Goal: Information Seeking & Learning: Learn about a topic

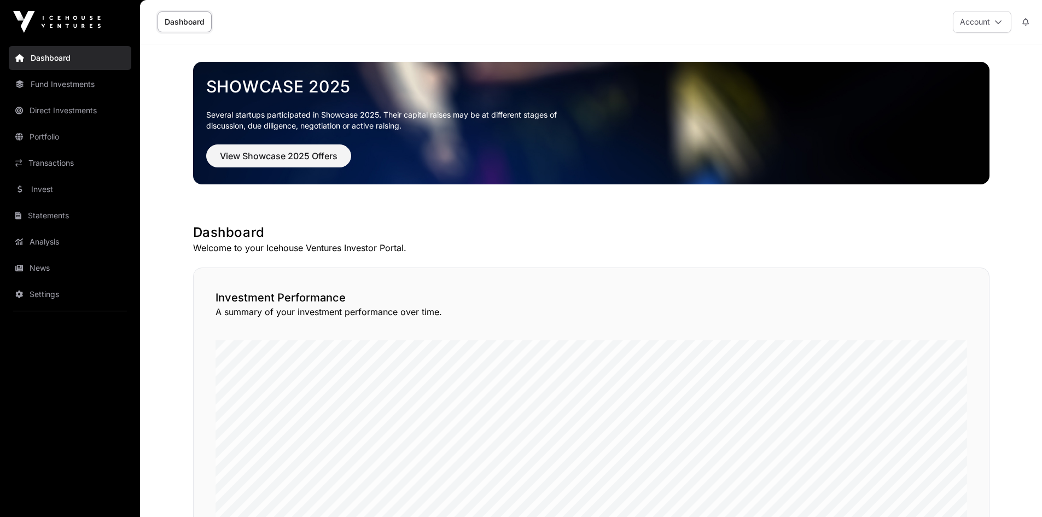
click at [56, 190] on link "Invest" at bounding box center [70, 189] width 123 height 24
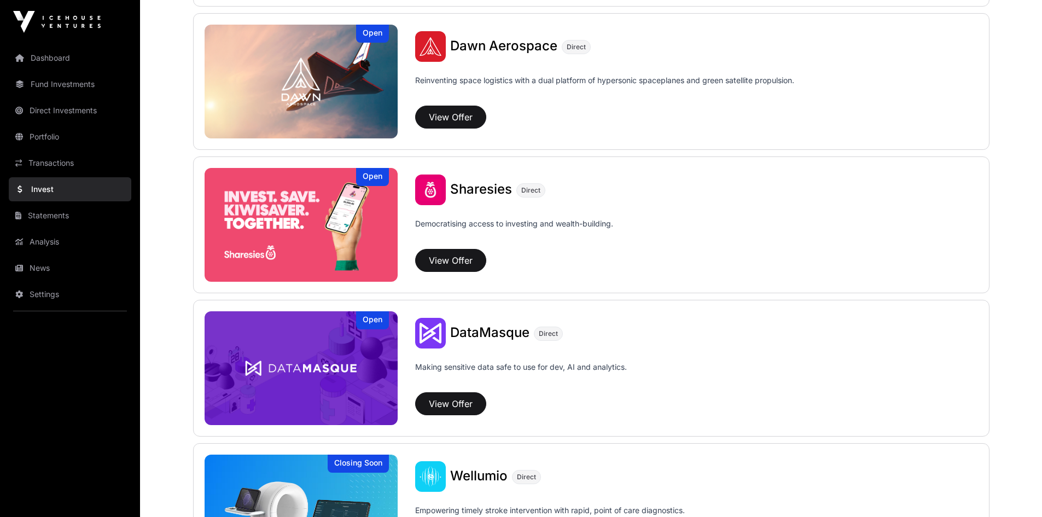
scroll to position [1368, 0]
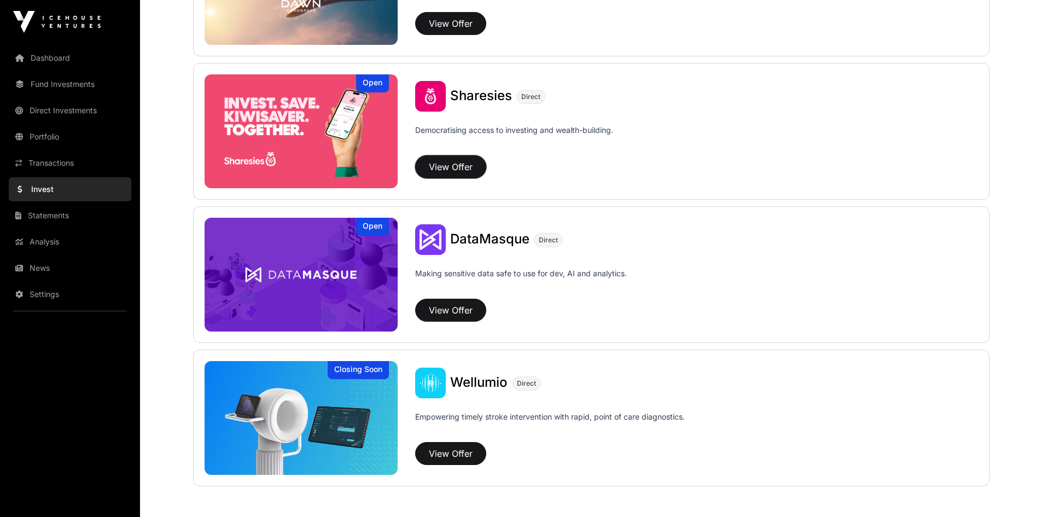
click at [445, 164] on button "View Offer" at bounding box center [450, 166] width 71 height 23
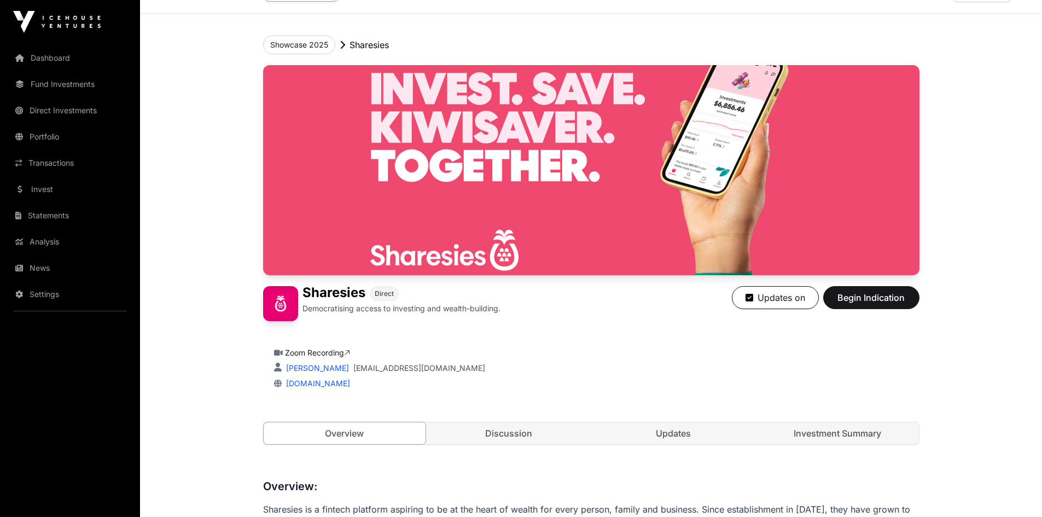
scroll to position [55, 0]
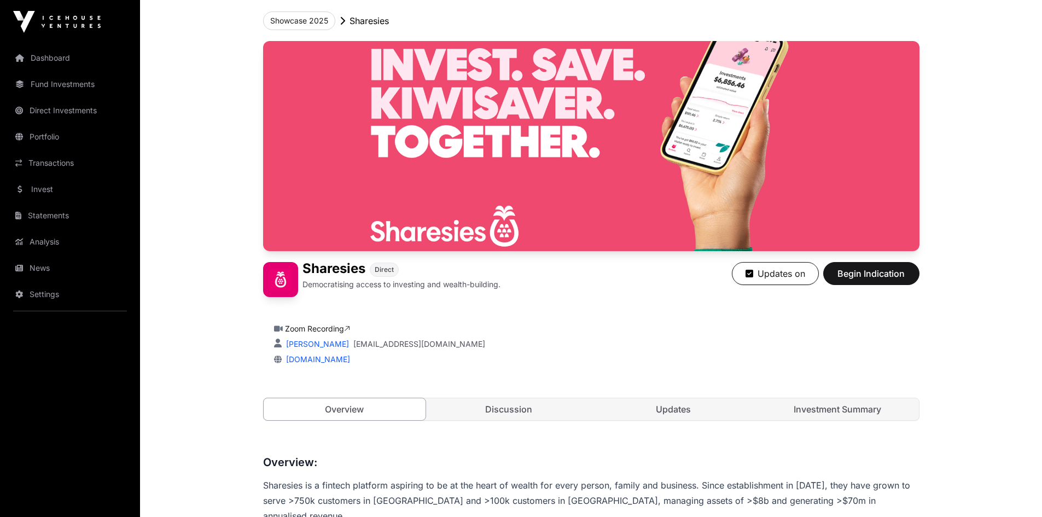
click at [524, 414] on link "Discussion" at bounding box center [509, 409] width 162 height 22
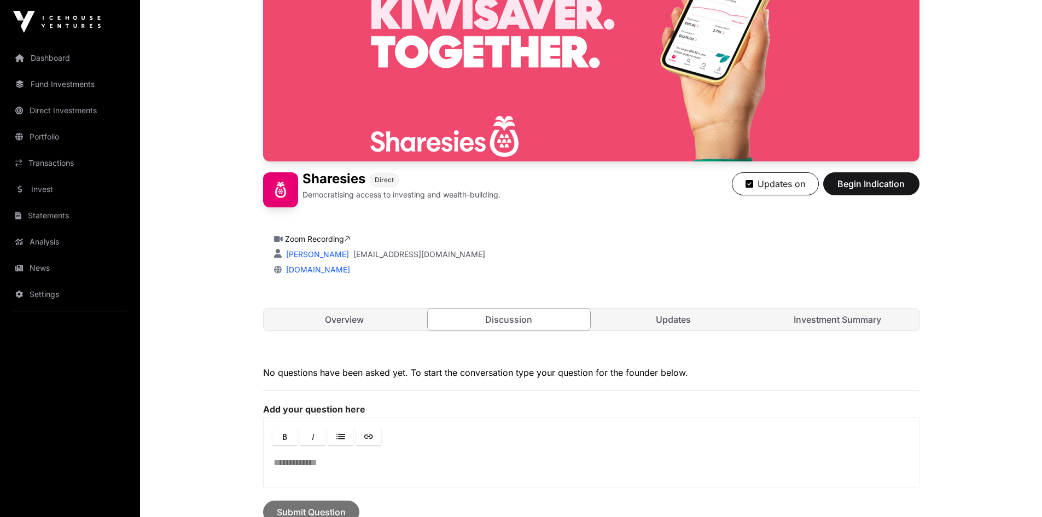
scroll to position [287, 0]
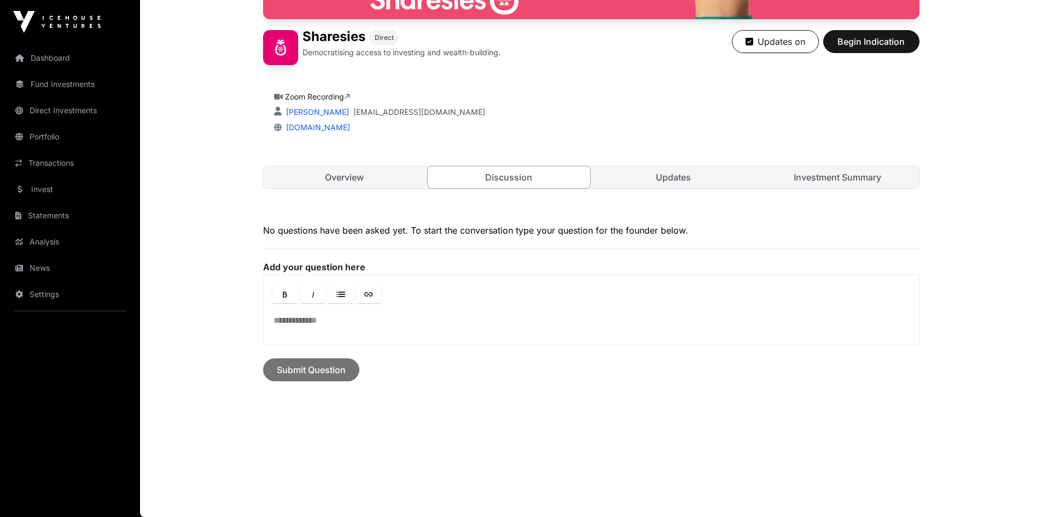
click at [683, 182] on link "Updates" at bounding box center [673, 177] width 162 height 22
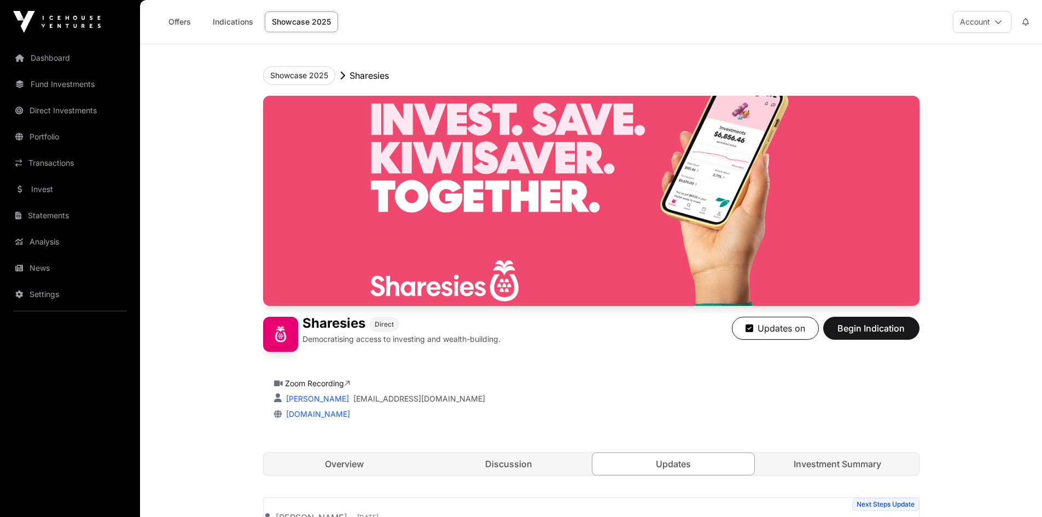
click at [44, 193] on link "Invest" at bounding box center [70, 189] width 123 height 24
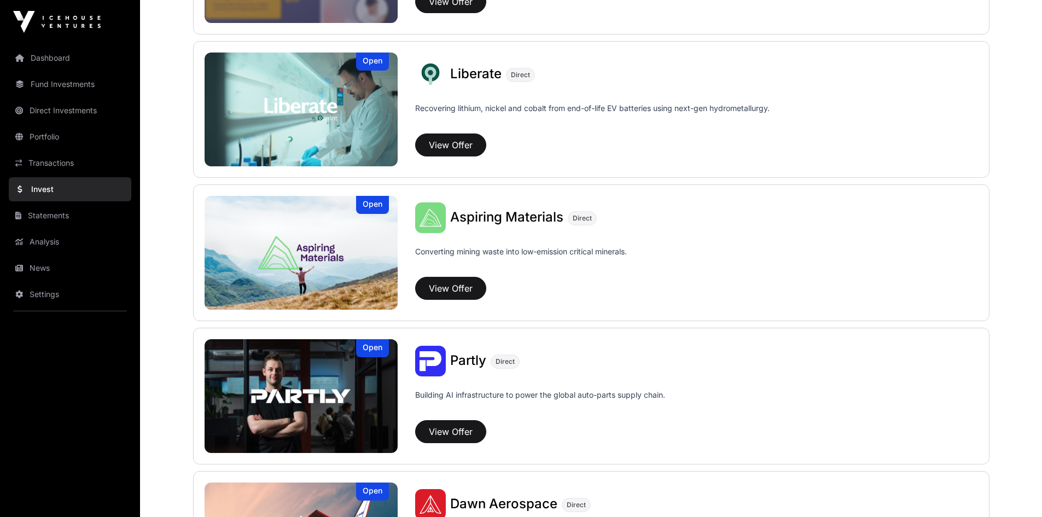
scroll to position [821, 0]
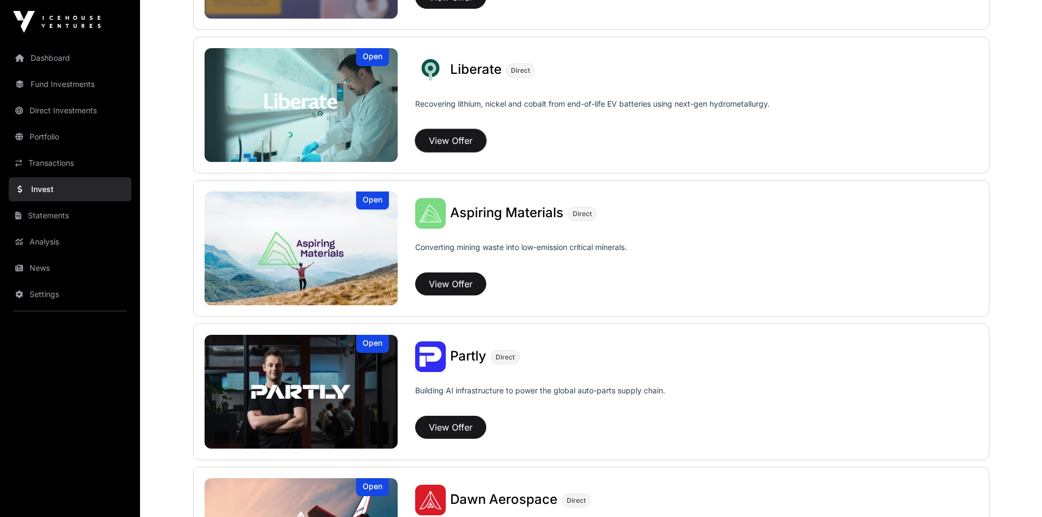
click at [464, 138] on button "View Offer" at bounding box center [450, 140] width 71 height 23
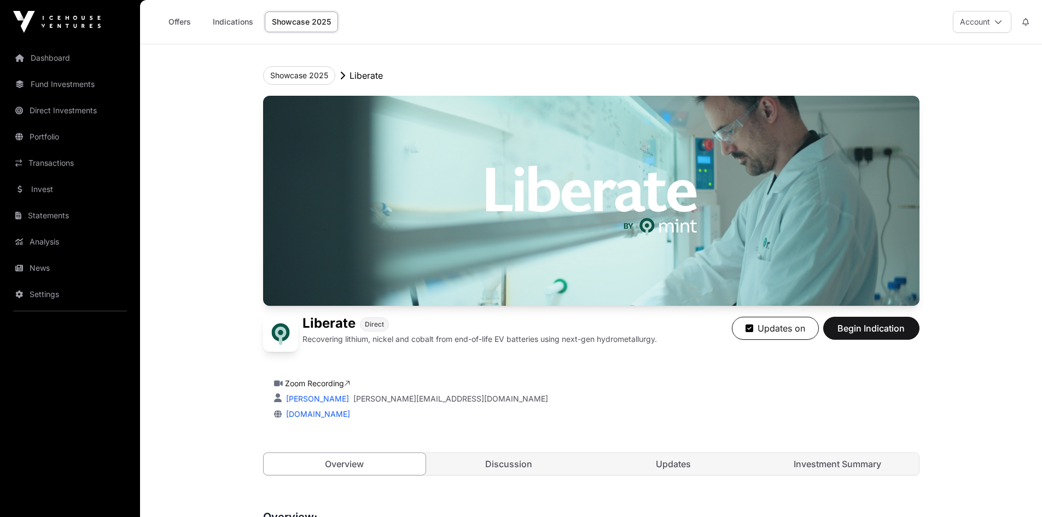
click at [297, 21] on link "Showcase 2025" at bounding box center [301, 21] width 73 height 21
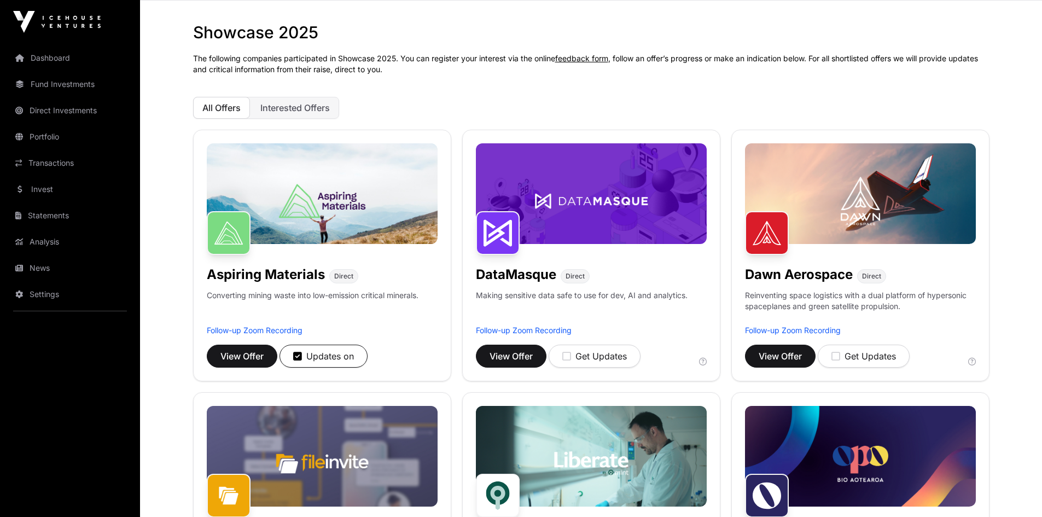
scroll to position [55, 0]
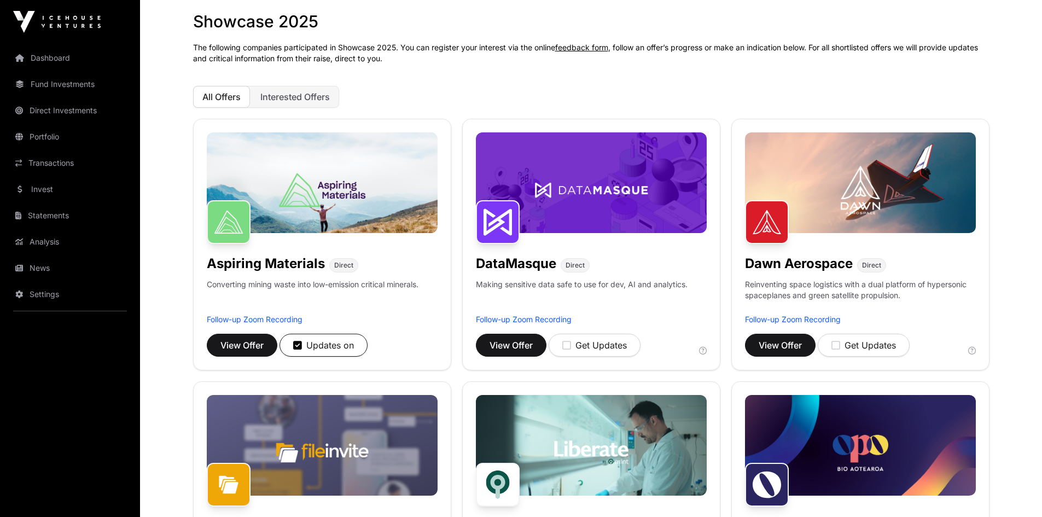
click at [323, 203] on img at bounding box center [322, 182] width 231 height 101
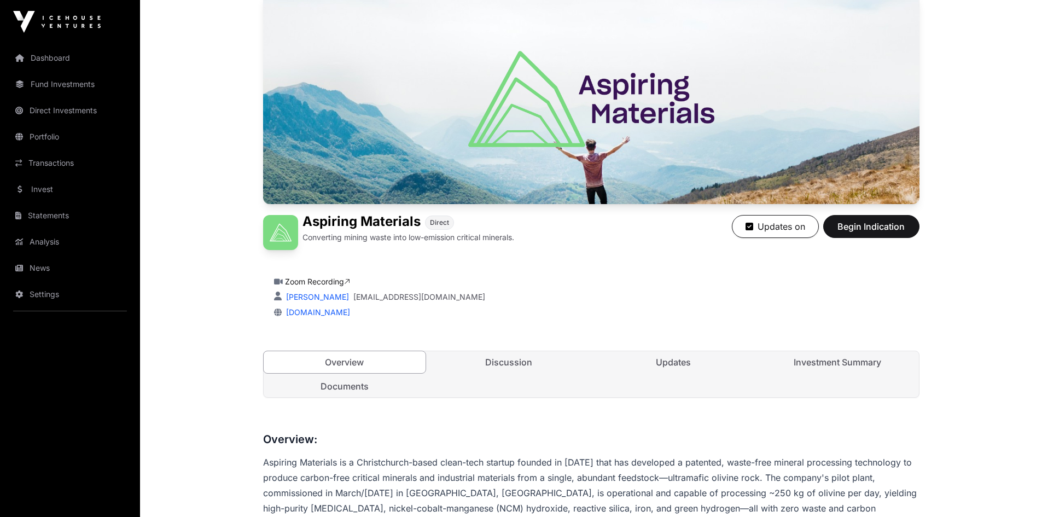
scroll to position [164, 0]
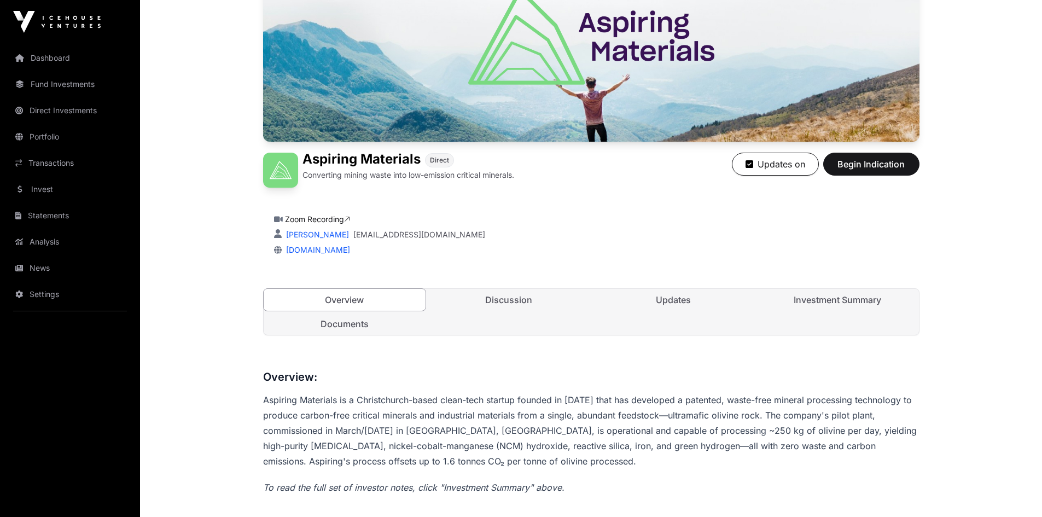
click at [676, 304] on link "Updates" at bounding box center [673, 300] width 162 height 22
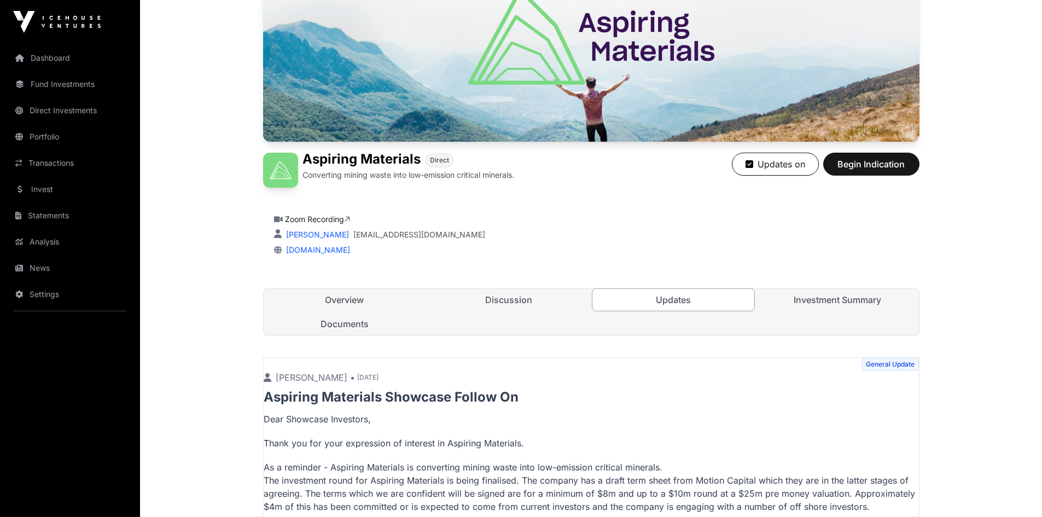
click at [833, 298] on link "Investment Summary" at bounding box center [838, 300] width 162 height 22
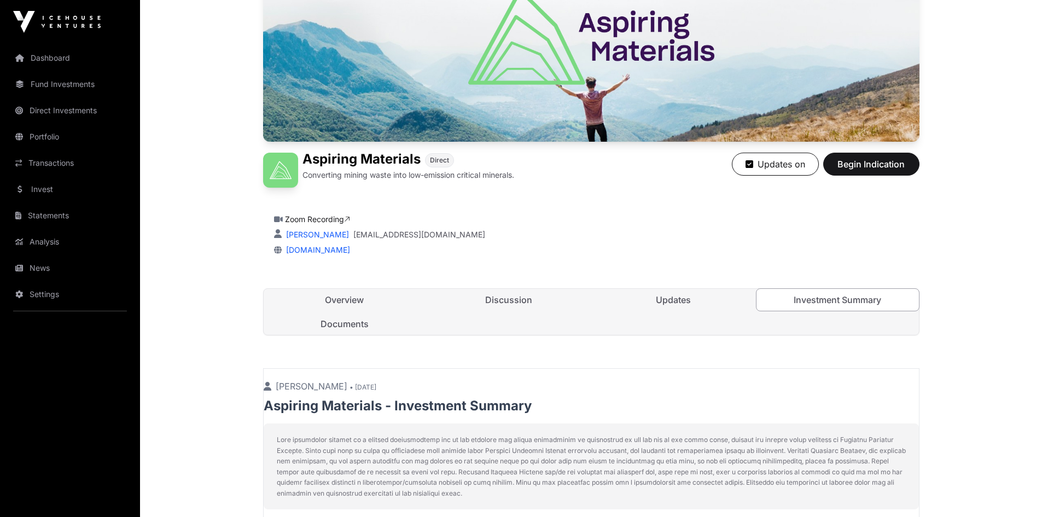
click at [515, 297] on link "Discussion" at bounding box center [509, 300] width 162 height 22
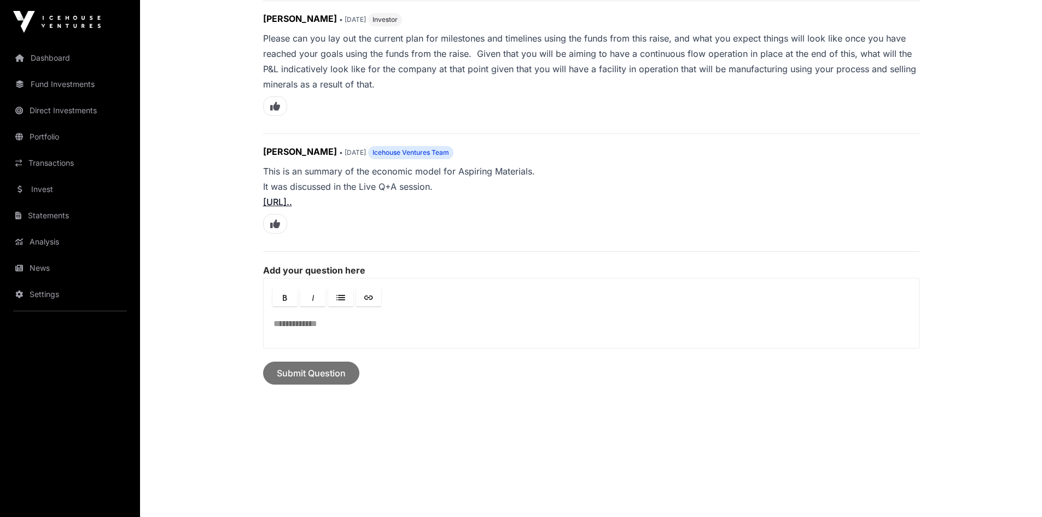
scroll to position [2098, 0]
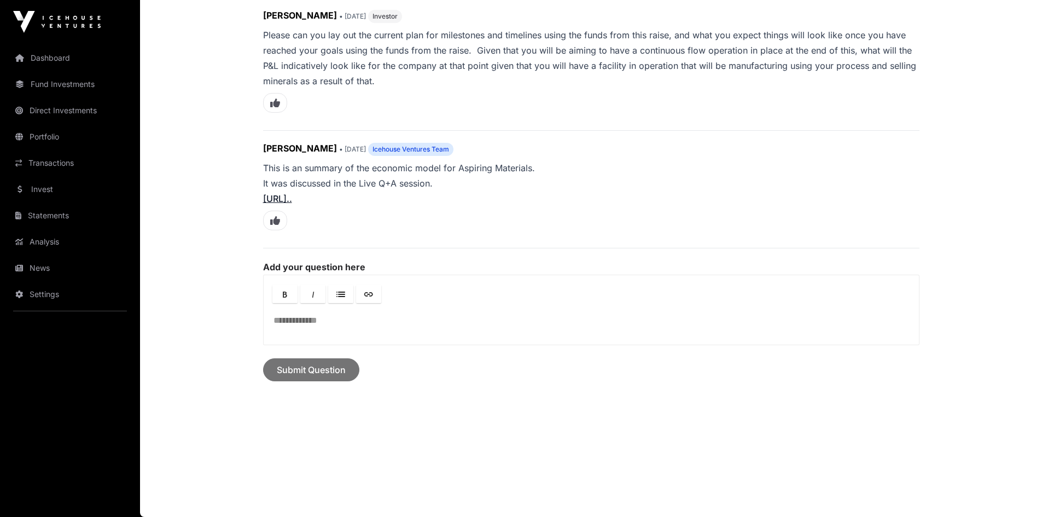
click at [50, 196] on link "Invest" at bounding box center [70, 189] width 123 height 24
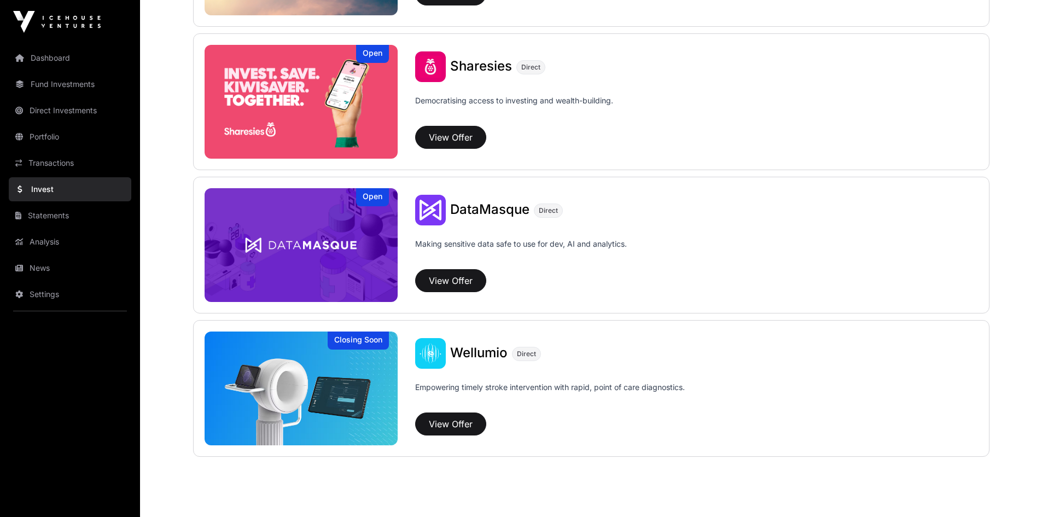
scroll to position [1429, 0]
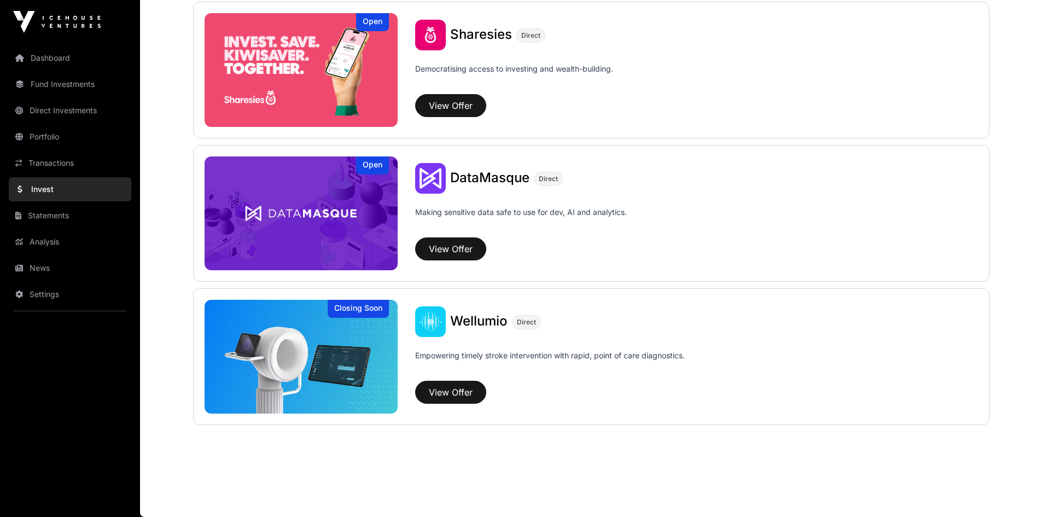
click at [67, 89] on link "Fund Investments" at bounding box center [70, 84] width 123 height 24
click at [66, 88] on link "Fund Investments" at bounding box center [70, 84] width 123 height 24
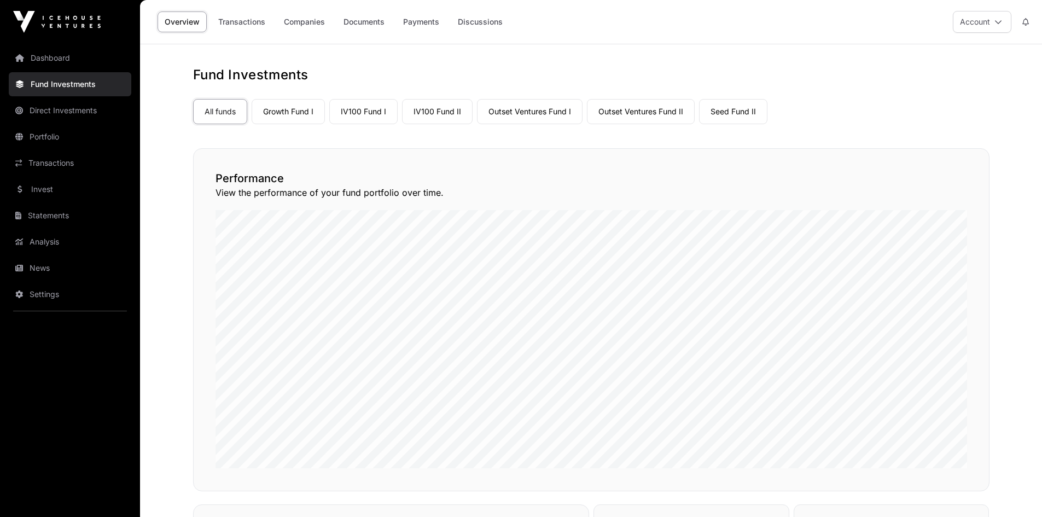
click at [297, 115] on link "Growth Fund I" at bounding box center [288, 111] width 73 height 25
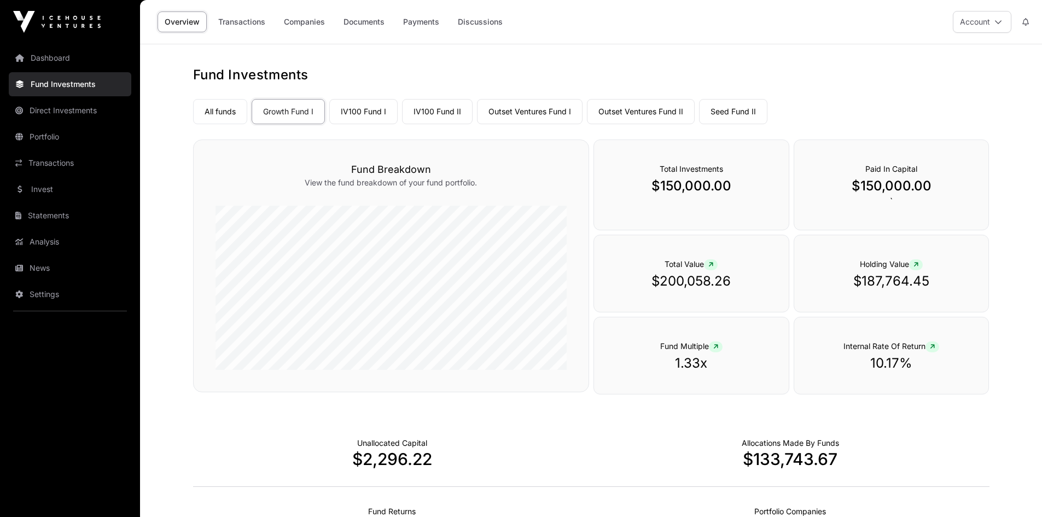
click at [316, 19] on link "Companies" at bounding box center [304, 21] width 55 height 21
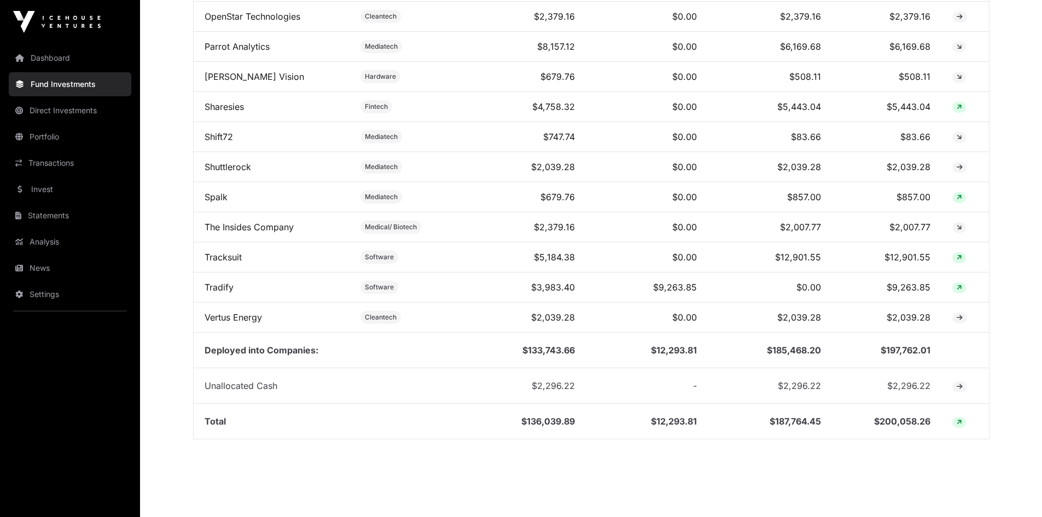
scroll to position [1149, 0]
click at [229, 111] on link "Sharesies" at bounding box center [224, 105] width 39 height 11
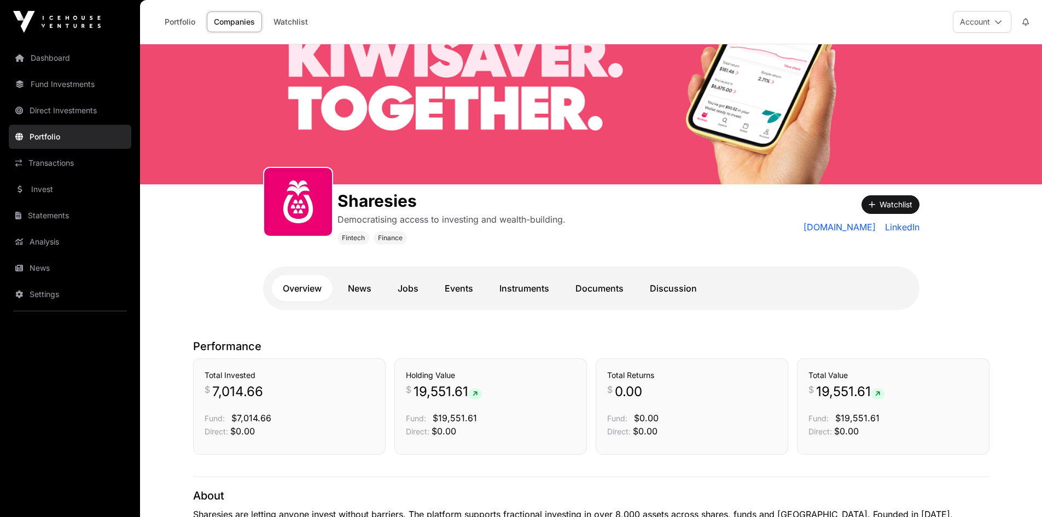
click at [38, 84] on link "Fund Investments" at bounding box center [70, 84] width 123 height 24
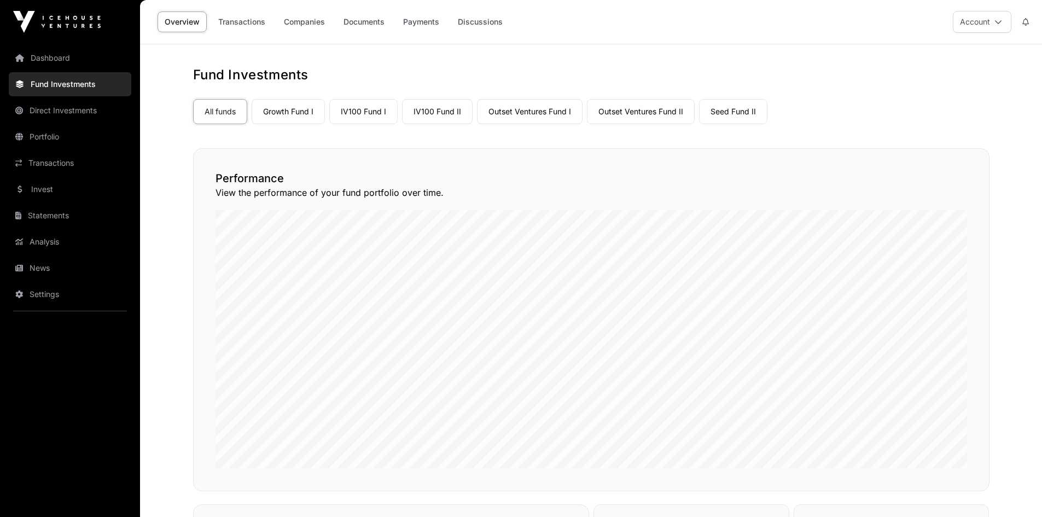
click at [359, 112] on link "IV100 Fund I" at bounding box center [363, 111] width 68 height 25
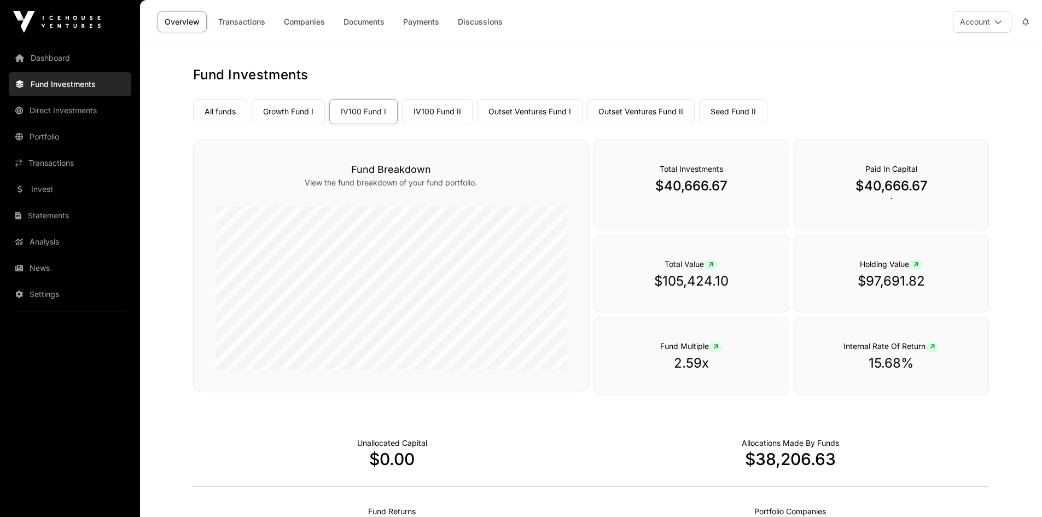
click at [300, 21] on link "Companies" at bounding box center [304, 21] width 55 height 21
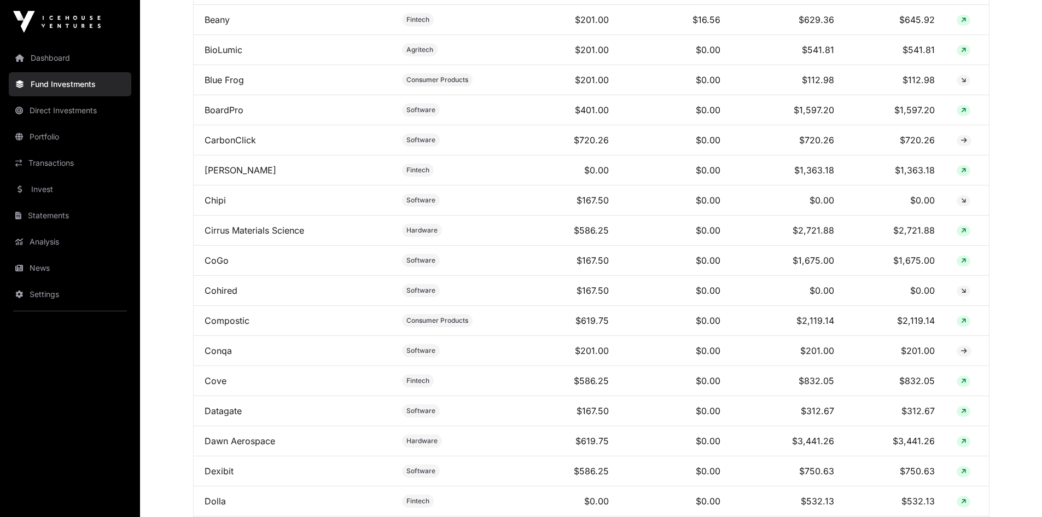
scroll to position [875, 0]
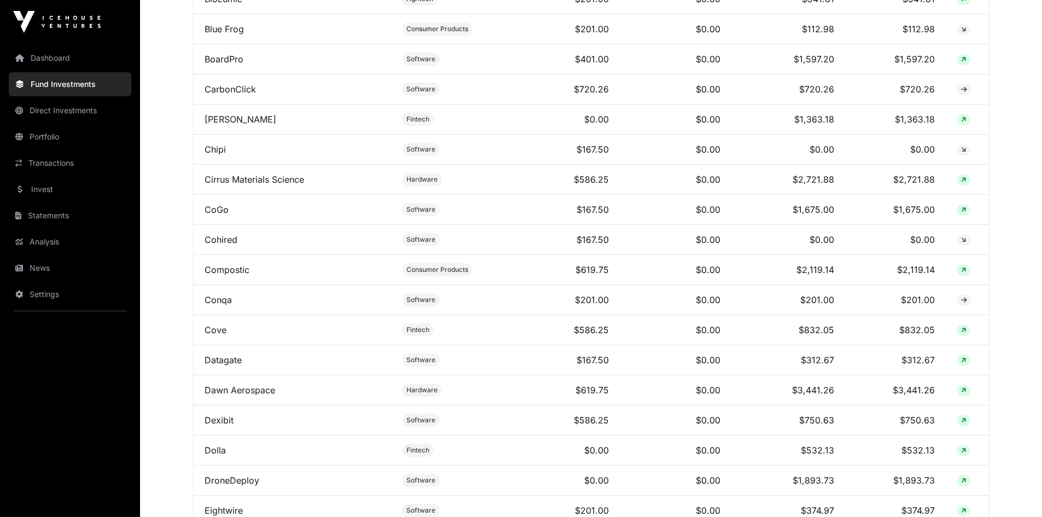
click at [231, 486] on link "DroneDeploy" at bounding box center [232, 480] width 55 height 11
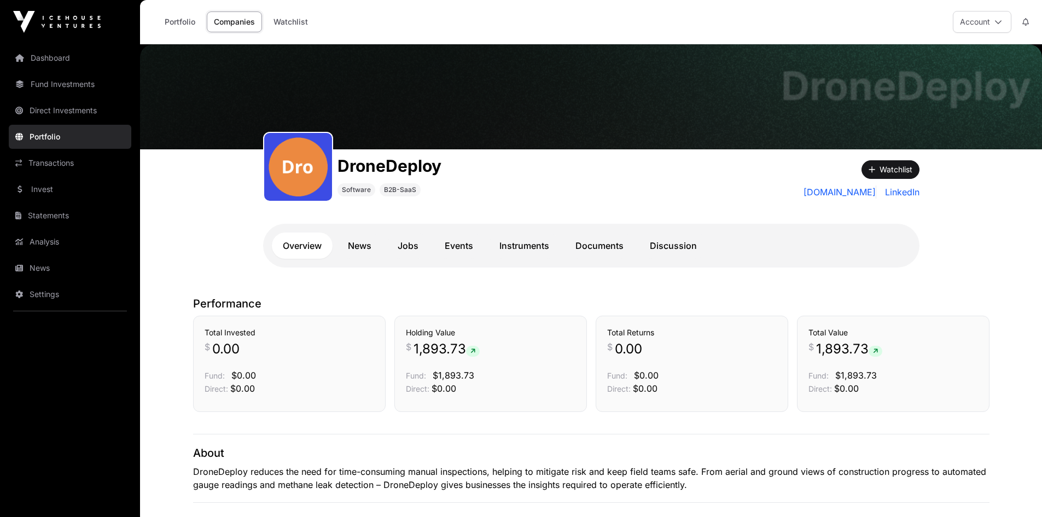
click at [589, 245] on link "Documents" at bounding box center [600, 246] width 70 height 26
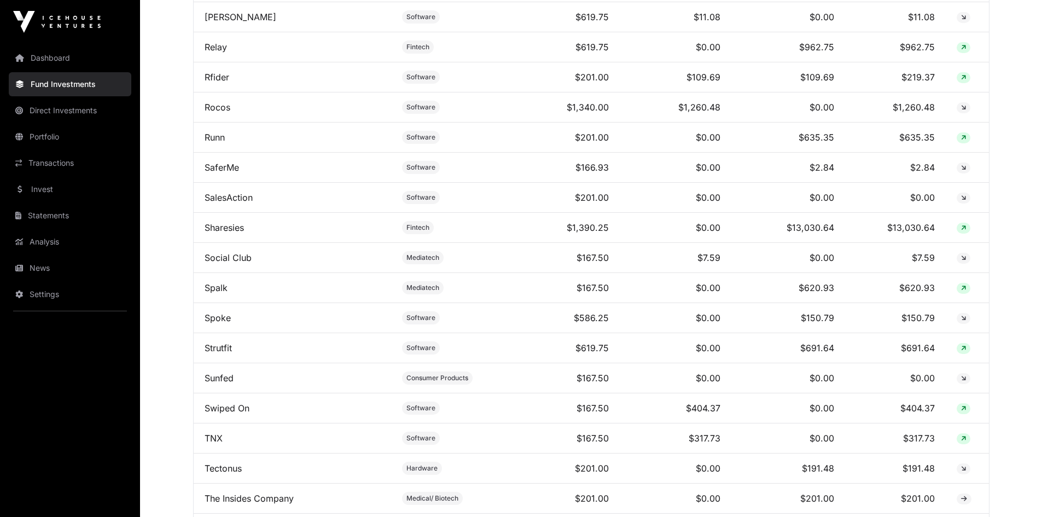
scroll to position [2681, 0]
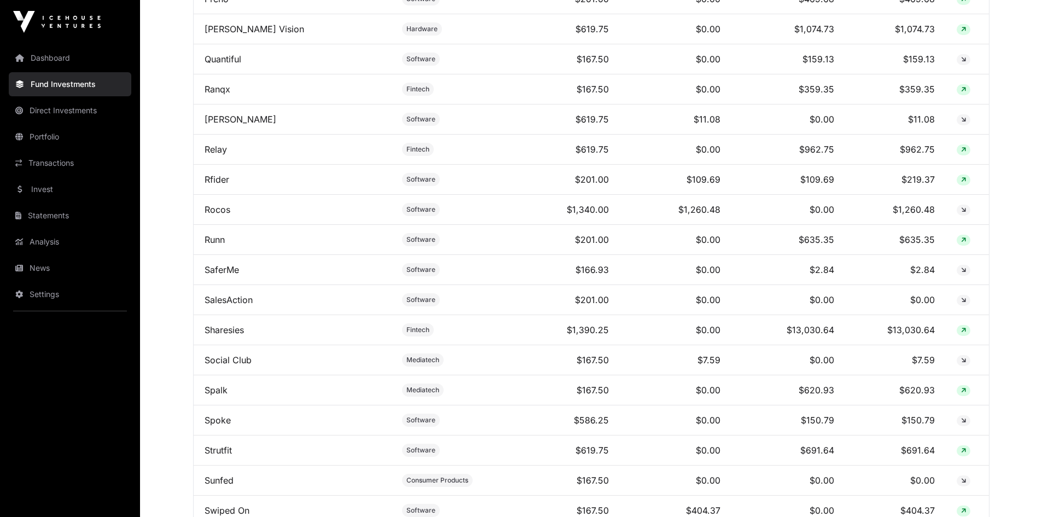
click at [215, 215] on link "Rocos" at bounding box center [218, 209] width 26 height 11
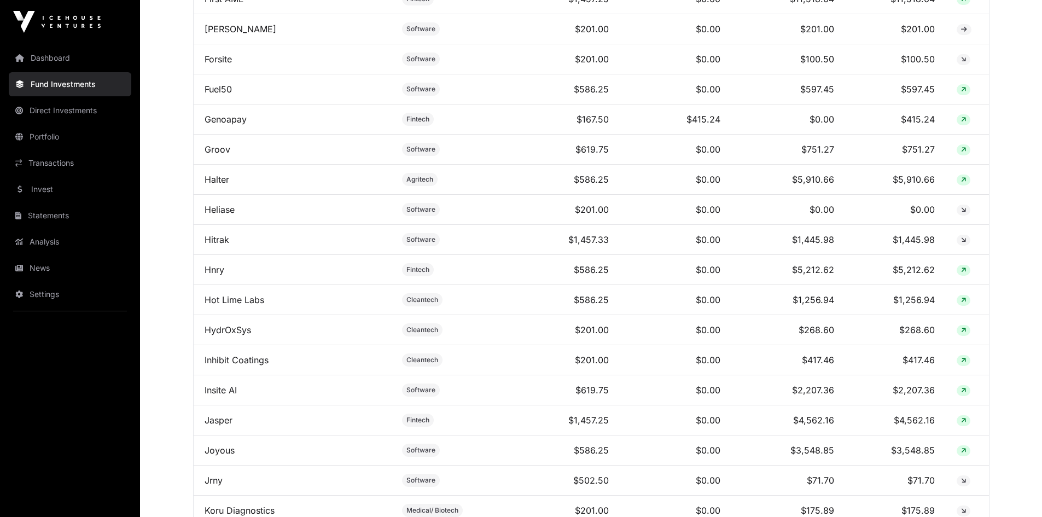
scroll to position [1532, 0]
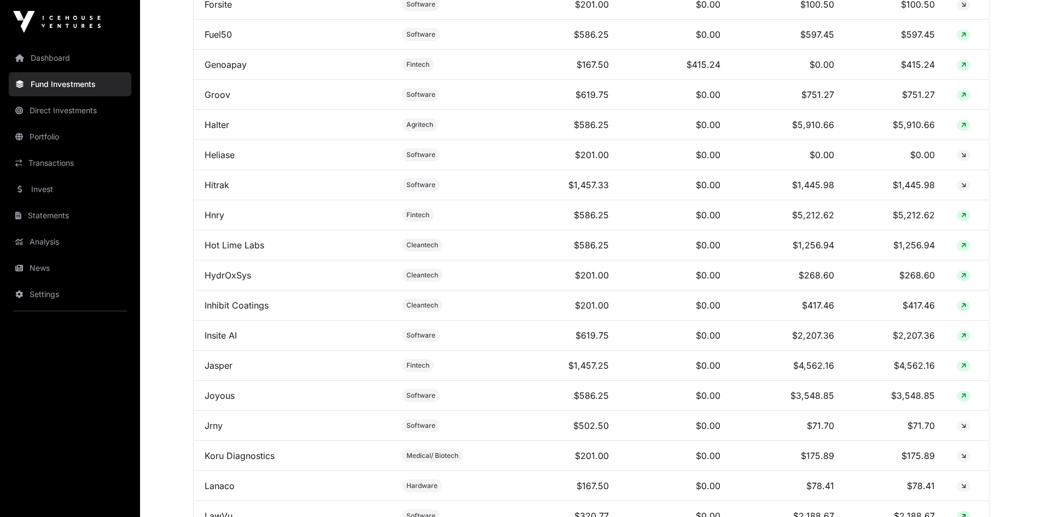
click at [211, 220] on link "Hnry" at bounding box center [215, 215] width 20 height 11
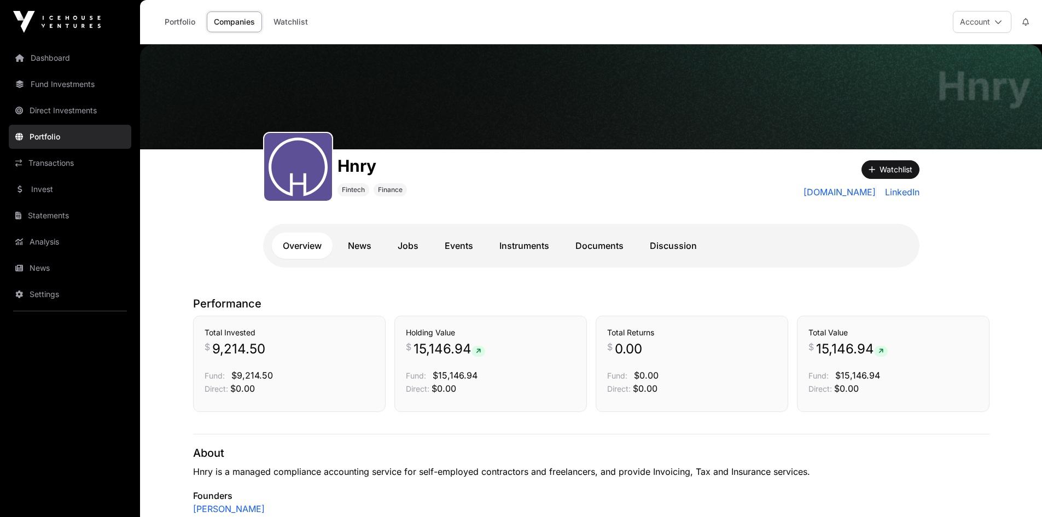
click at [592, 244] on link "Documents" at bounding box center [600, 246] width 70 height 26
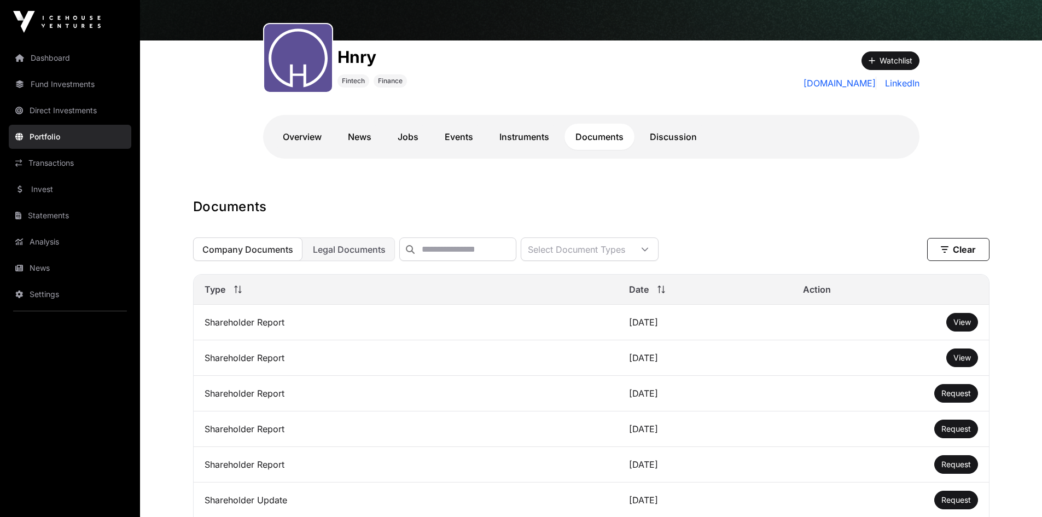
scroll to position [109, 0]
click at [30, 264] on link "News" at bounding box center [70, 268] width 123 height 24
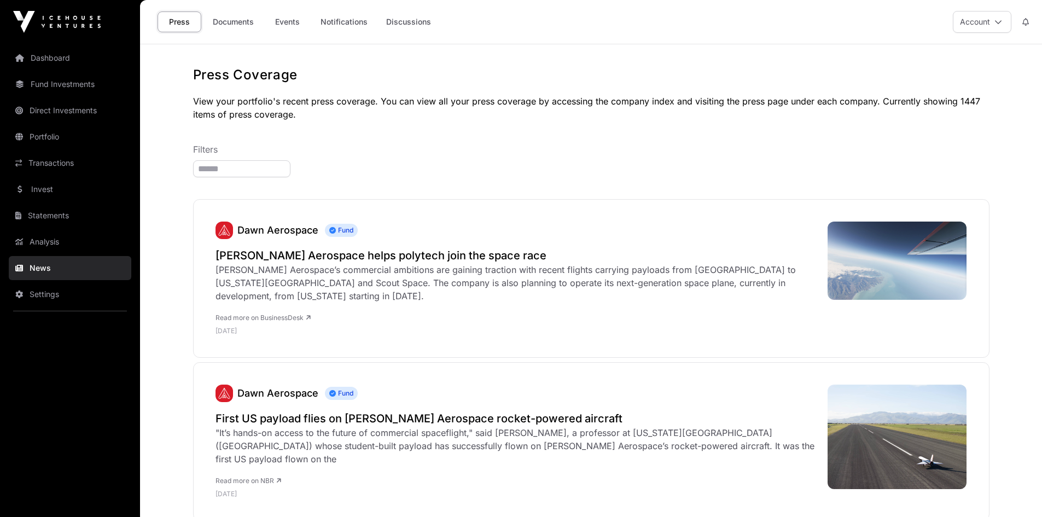
click at [238, 21] on link "Documents" at bounding box center [233, 21] width 55 height 21
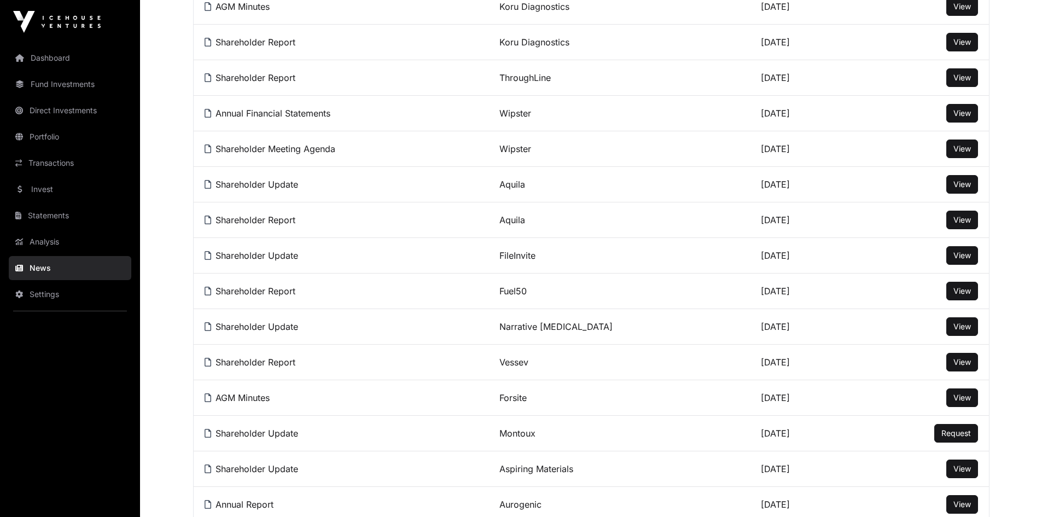
scroll to position [711, 0]
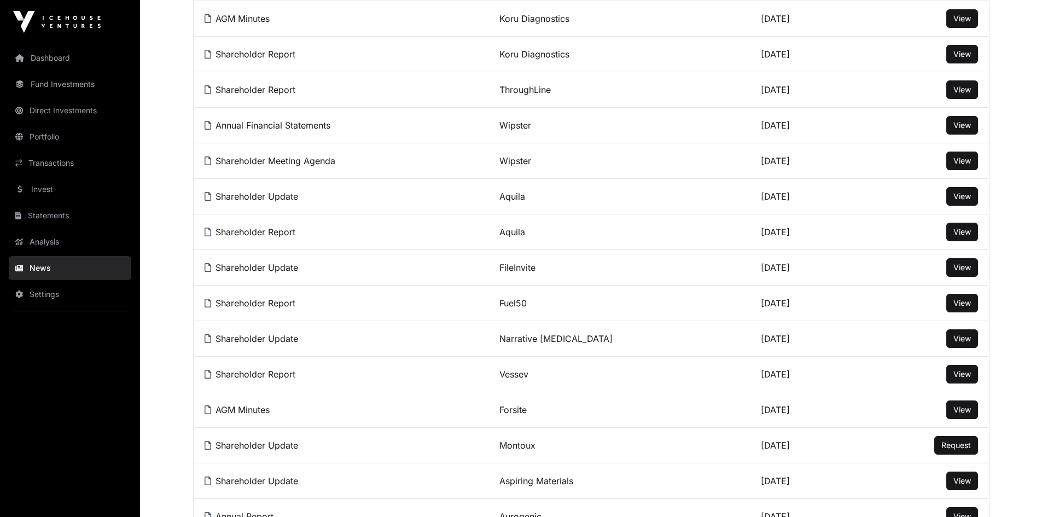
click at [264, 236] on link "Shareholder Report" at bounding box center [250, 231] width 91 height 11
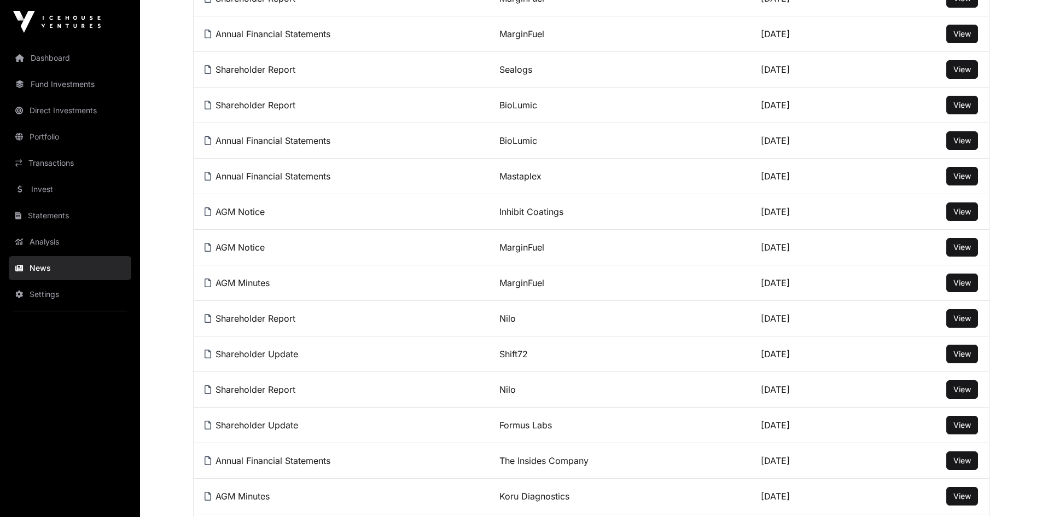
scroll to position [0, 0]
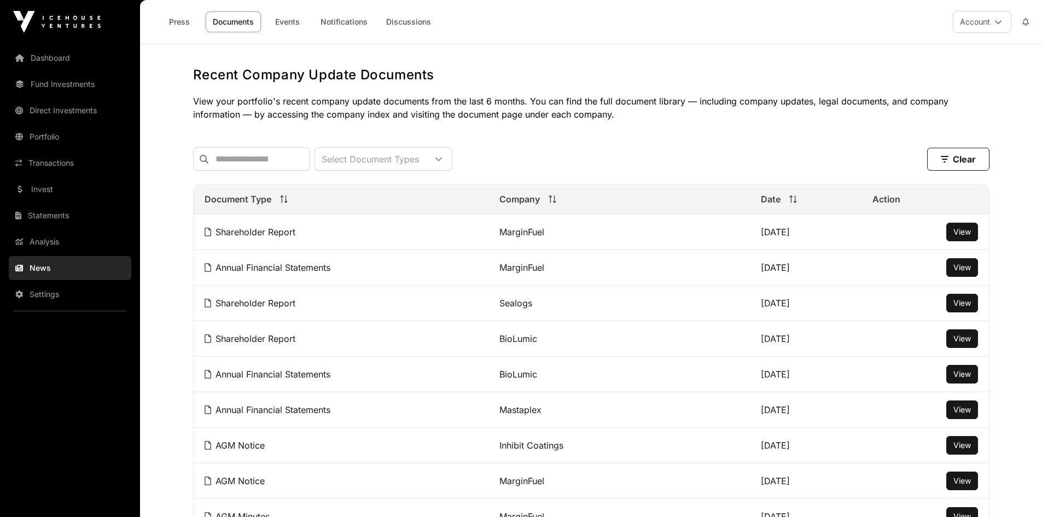
click at [288, 19] on link "Events" at bounding box center [287, 21] width 44 height 21
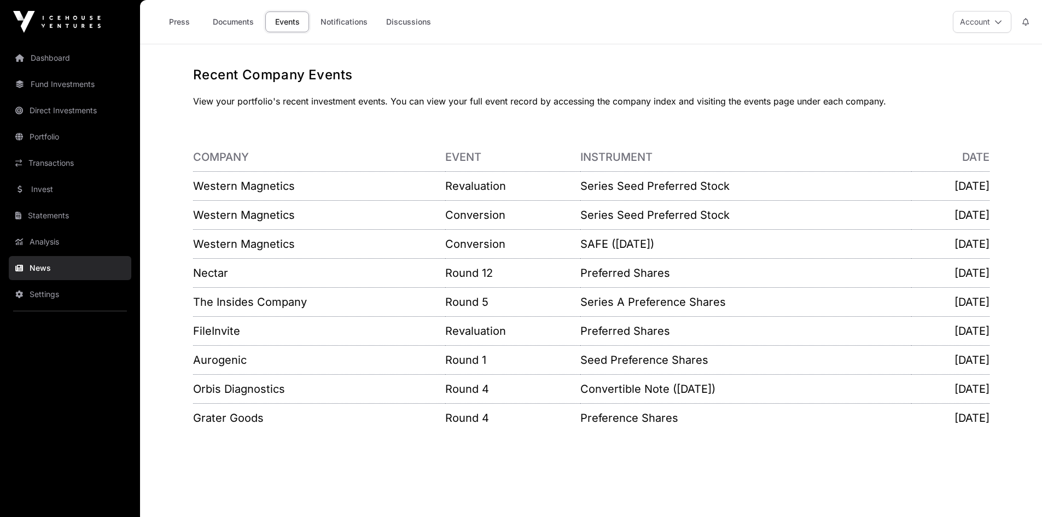
click at [213, 189] on link "Western Magnetics" at bounding box center [244, 185] width 102 height 13
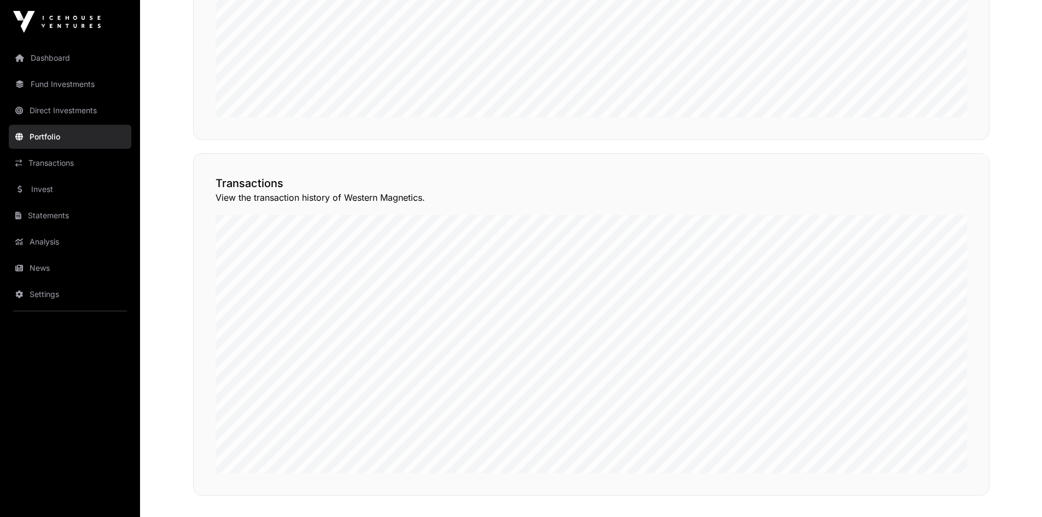
scroll to position [799, 0]
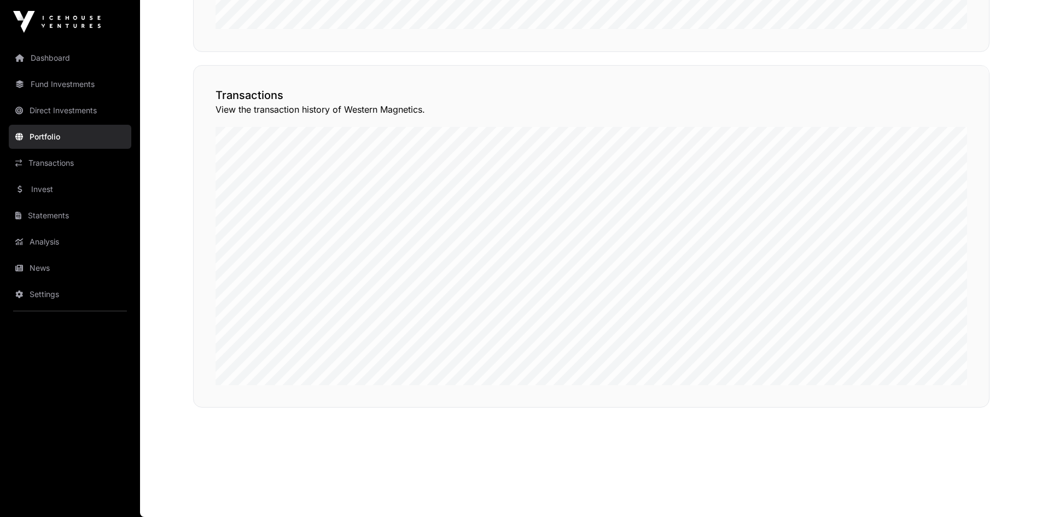
click at [38, 85] on link "Fund Investments" at bounding box center [70, 84] width 123 height 24
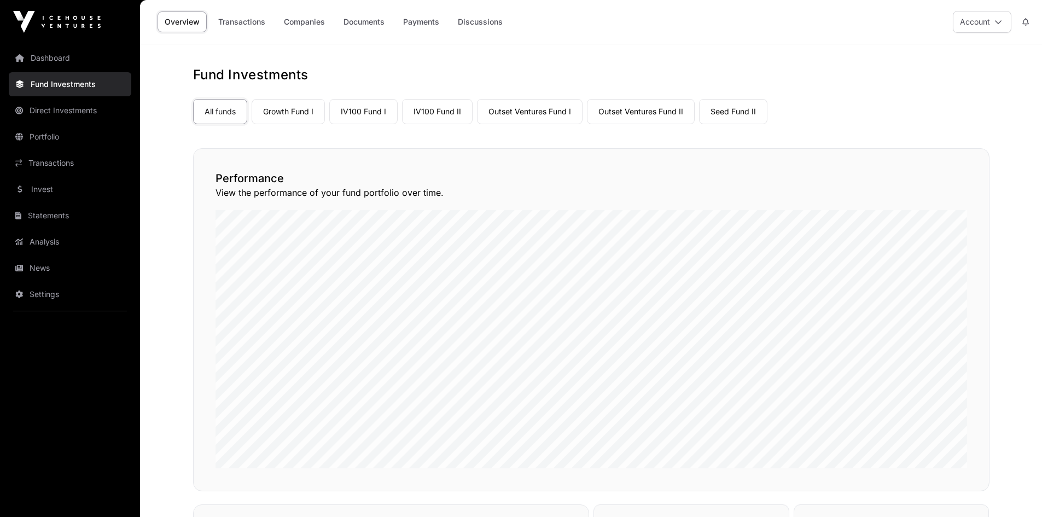
click at [664, 111] on link "Outset Ventures Fund II" at bounding box center [641, 111] width 108 height 25
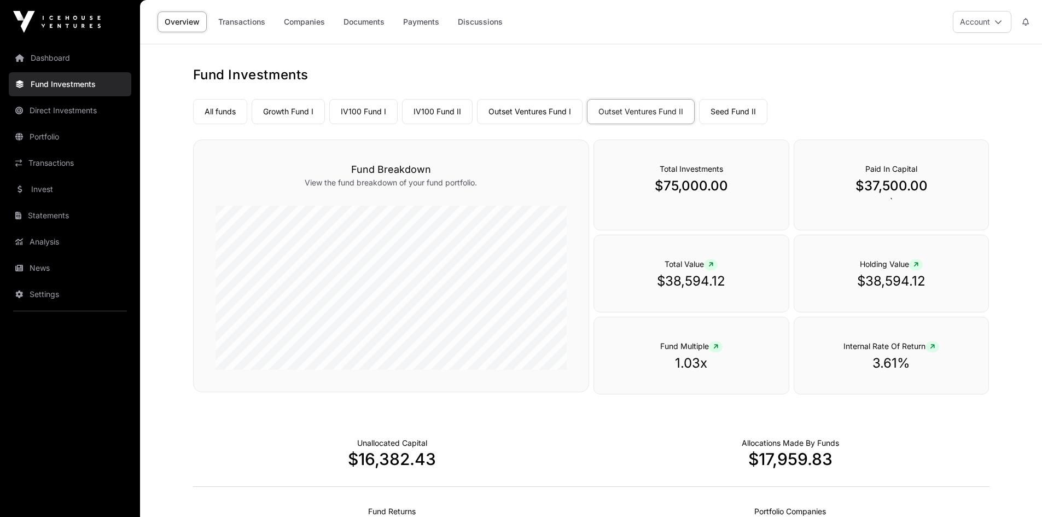
click at [298, 19] on link "Companies" at bounding box center [304, 21] width 55 height 21
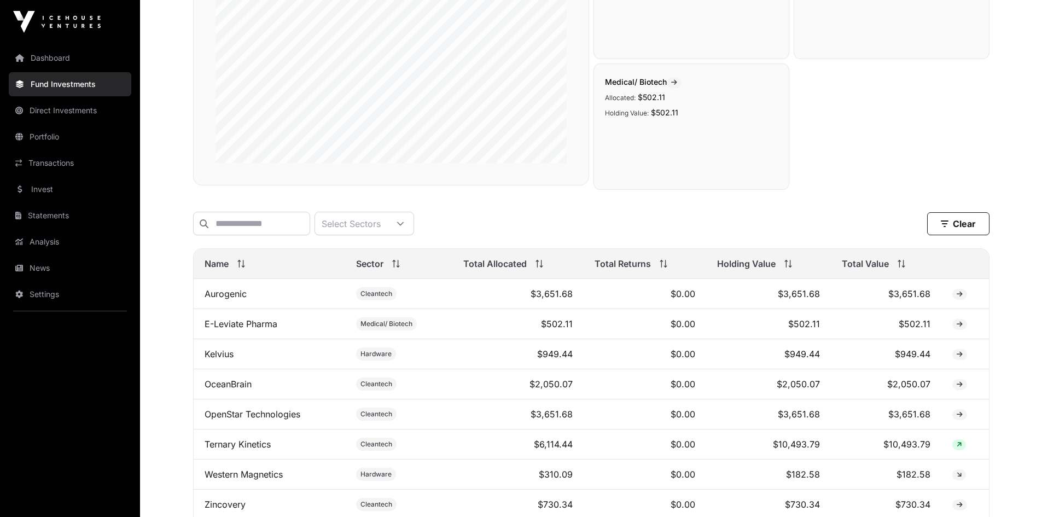
scroll to position [315, 0]
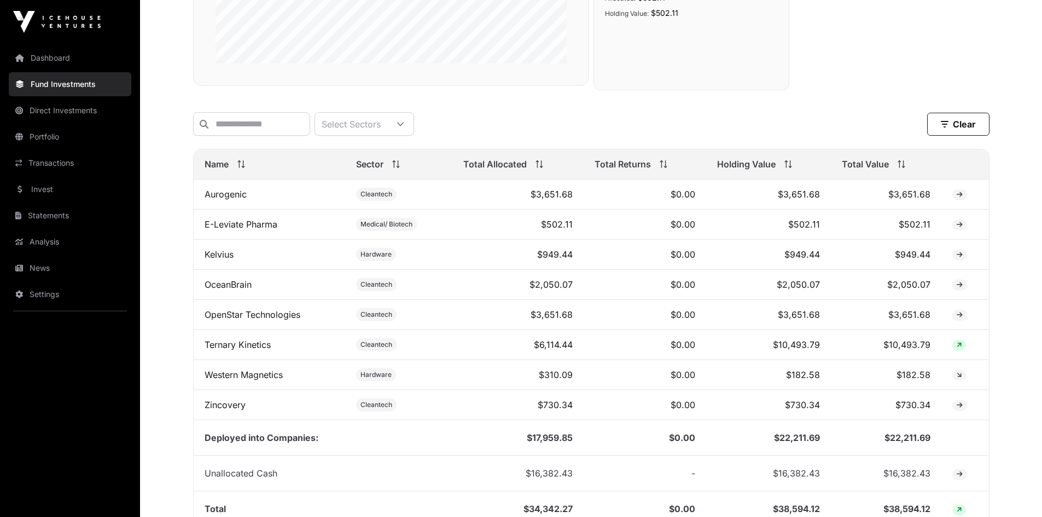
click at [57, 60] on link "Dashboard" at bounding box center [70, 58] width 123 height 24
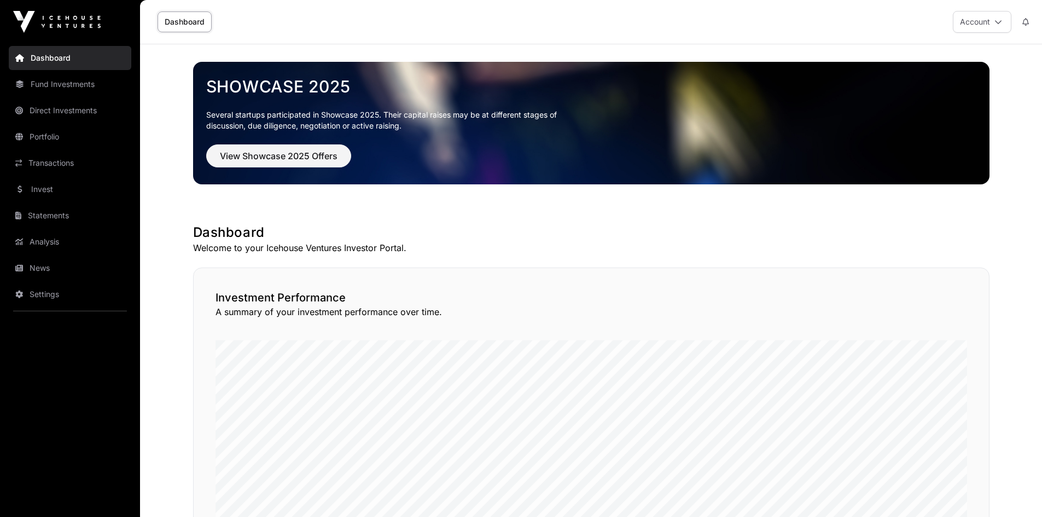
click at [39, 263] on link "News" at bounding box center [70, 268] width 123 height 24
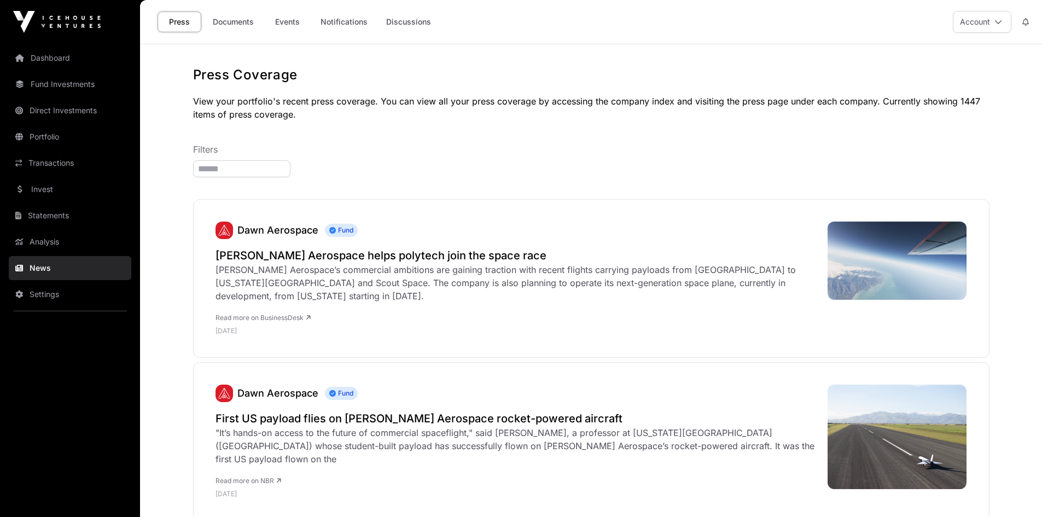
click at [288, 21] on link "Events" at bounding box center [287, 21] width 44 height 21
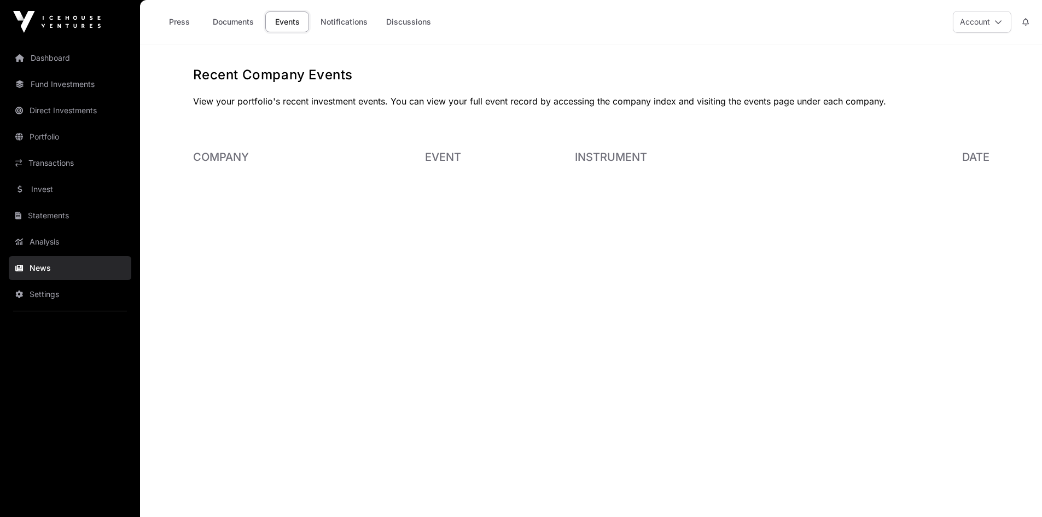
click at [221, 19] on link "Documents" at bounding box center [233, 21] width 55 height 21
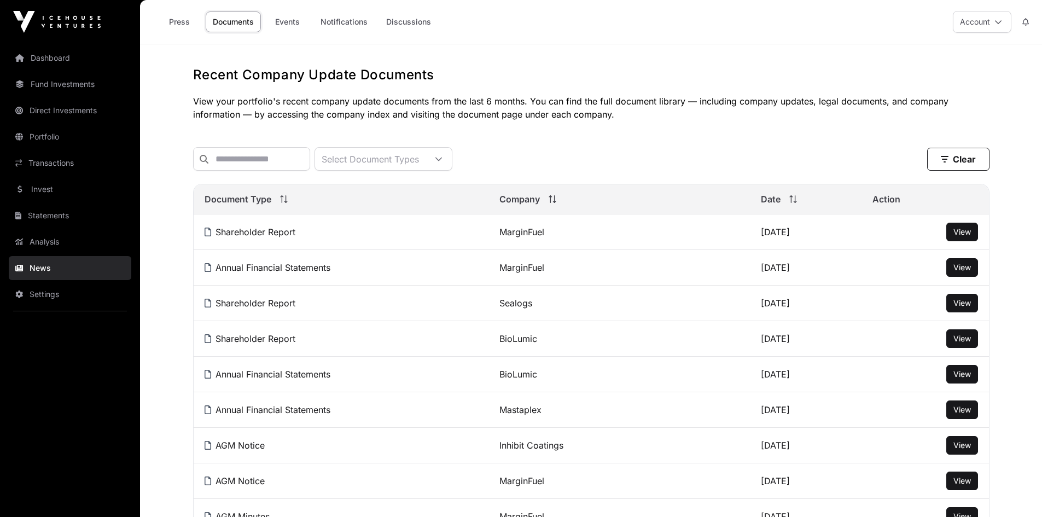
click at [283, 22] on link "Events" at bounding box center [287, 21] width 44 height 21
